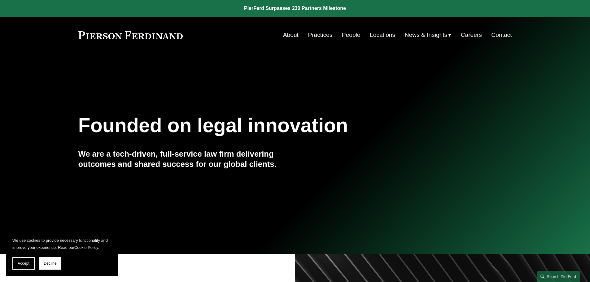
click at [357, 36] on link "People" at bounding box center [351, 35] width 19 height 12
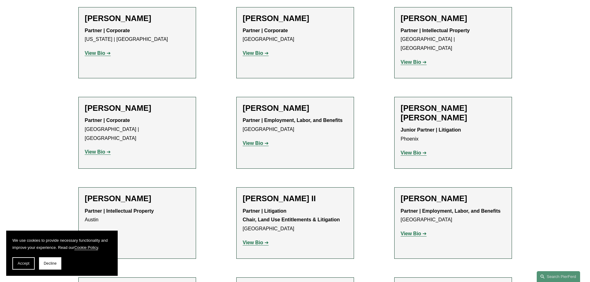
scroll to position [526, 0]
click at [255, 140] on strong "View Bio" at bounding box center [253, 142] width 20 height 5
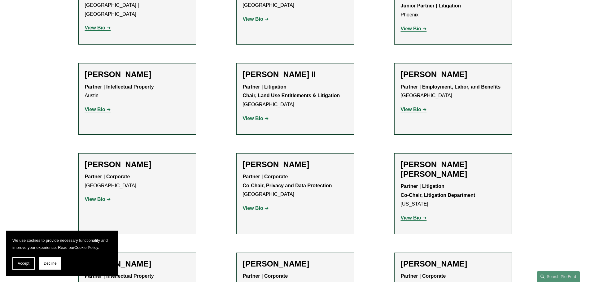
scroll to position [681, 0]
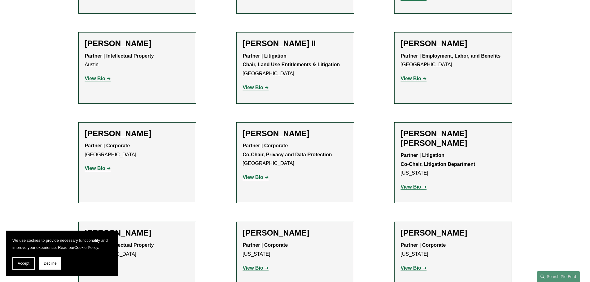
click at [412, 76] on strong "View Bio" at bounding box center [411, 78] width 20 height 5
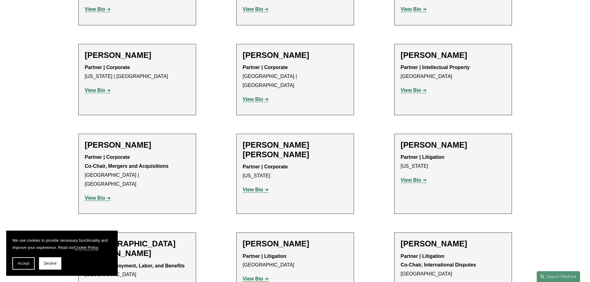
scroll to position [1486, 0]
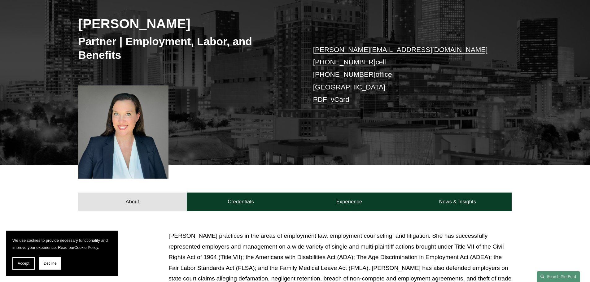
scroll to position [248, 0]
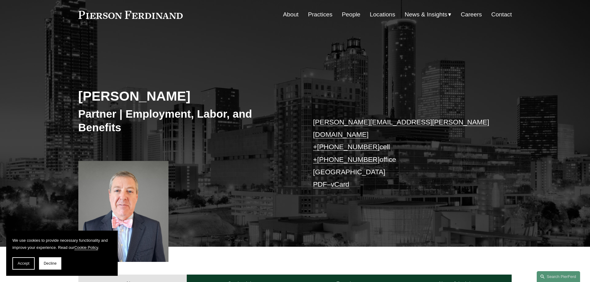
scroll to position [31, 0]
